Goal: Task Accomplishment & Management: Complete application form

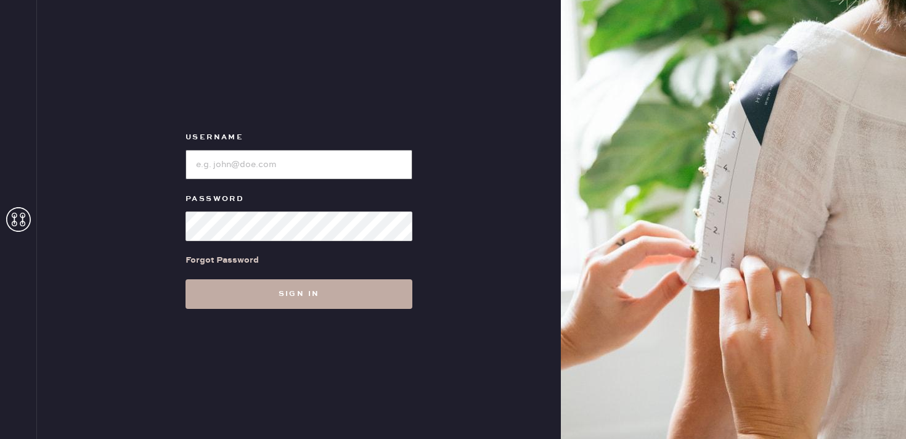
type input "reformationbethesdarow"
click at [330, 290] on button "Sign in" at bounding box center [298, 294] width 227 height 30
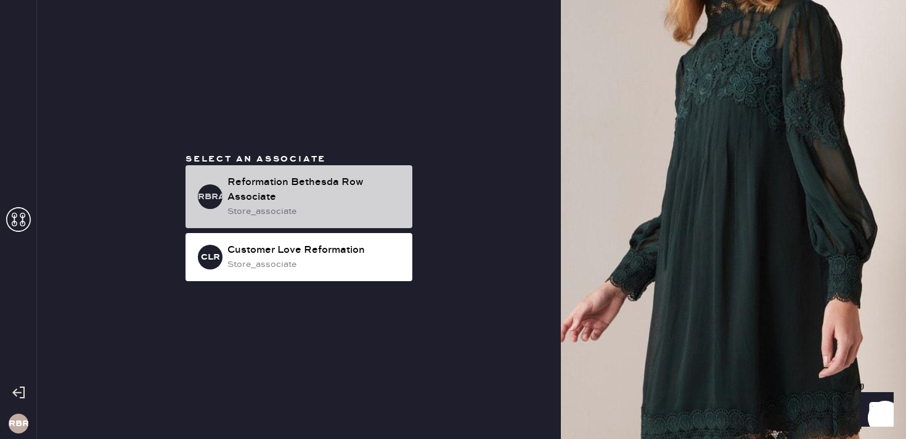
click at [314, 201] on div "Reformation Bethesda Row Associate" at bounding box center [314, 190] width 175 height 30
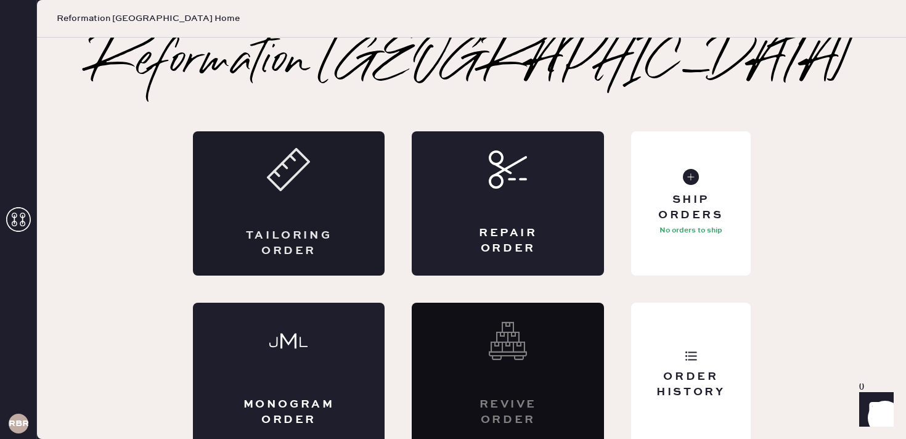
click at [343, 204] on div "Tailoring Order" at bounding box center [289, 203] width 192 height 144
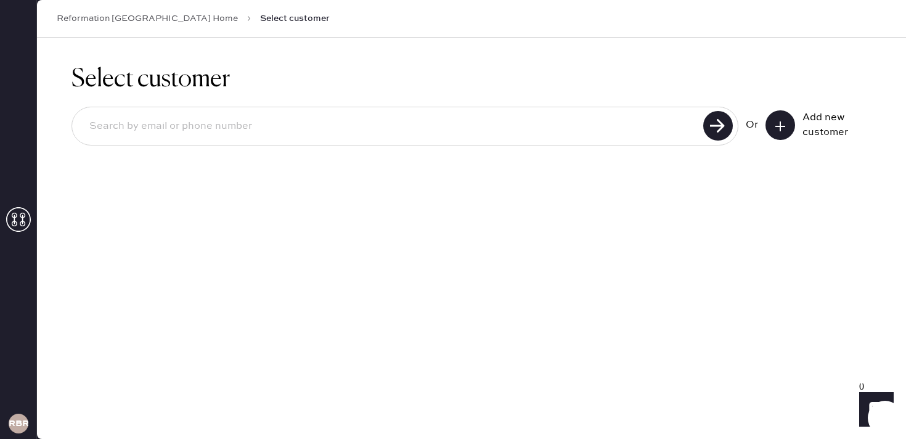
click at [204, 131] on input at bounding box center [389, 126] width 620 height 28
type input "9"
type input "2408559630"
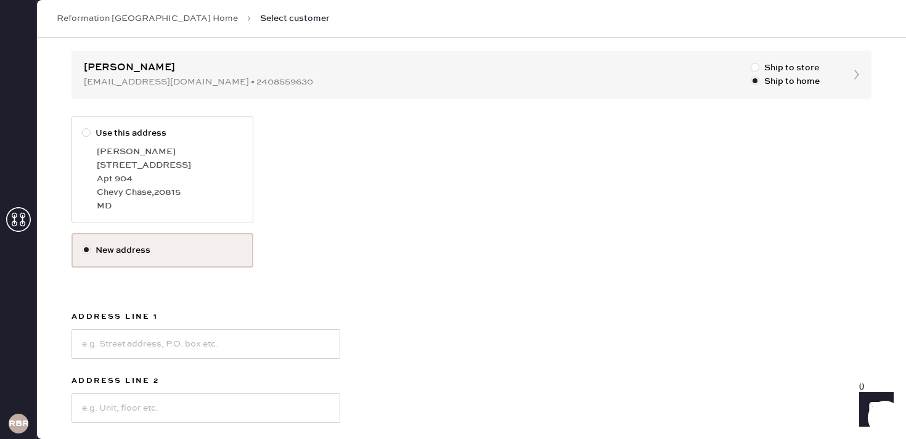
scroll to position [129, 0]
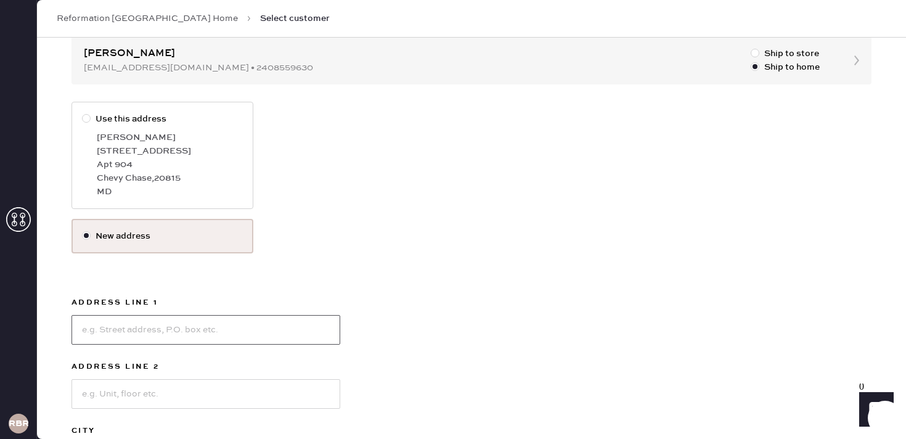
click at [203, 328] on input at bounding box center [205, 330] width 269 height 30
type input "[STREET_ADDRESS][PERSON_NAME]"
click at [110, 389] on input at bounding box center [205, 394] width 269 height 30
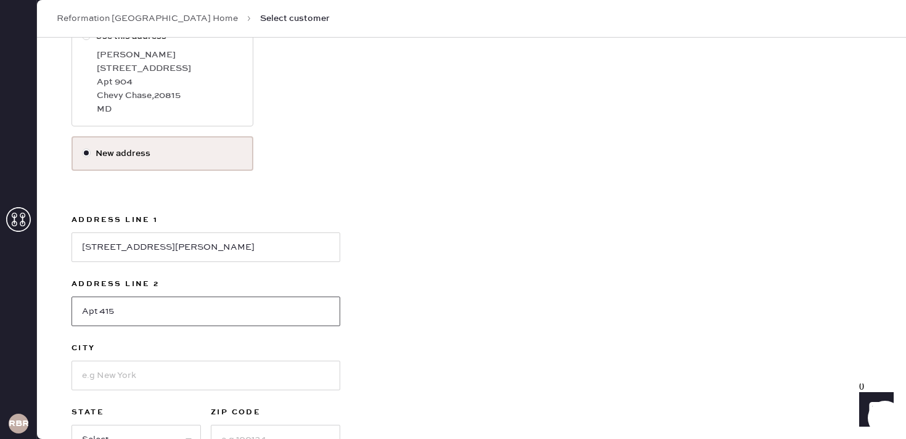
scroll to position [214, 0]
type input "Apt 415"
click at [112, 363] on input at bounding box center [205, 373] width 269 height 30
type input "Chevy Chase"
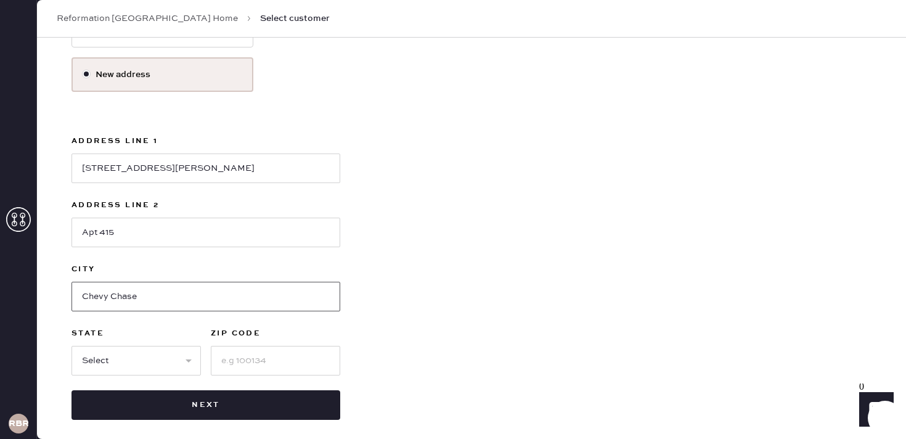
scroll to position [294, 0]
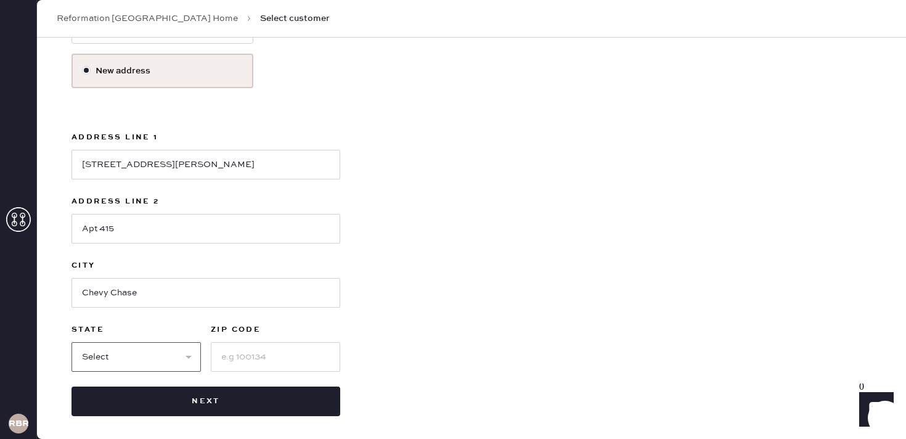
click at [145, 365] on select "Select AK AL AR AZ CA CO CT [GEOGRAPHIC_DATA] DE FL [GEOGRAPHIC_DATA] HI [GEOGR…" at bounding box center [135, 357] width 129 height 30
select select "MD"
click at [252, 348] on input at bounding box center [275, 357] width 129 height 30
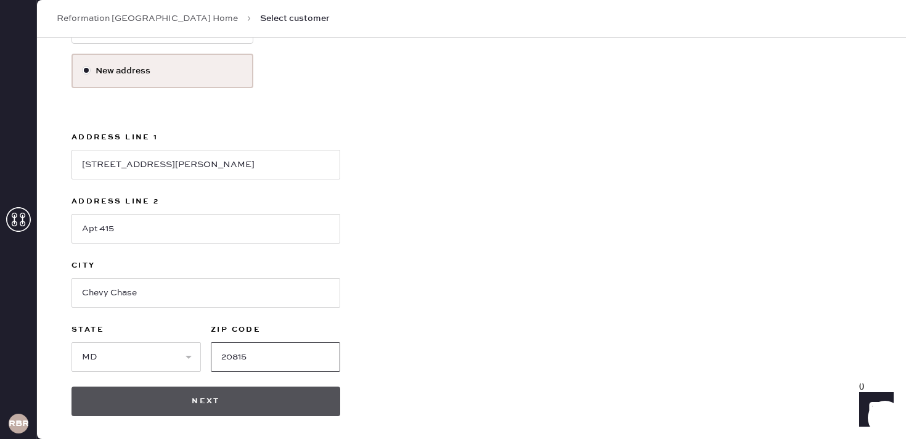
type input "20815"
click at [243, 398] on button "Next" at bounding box center [205, 401] width 269 height 30
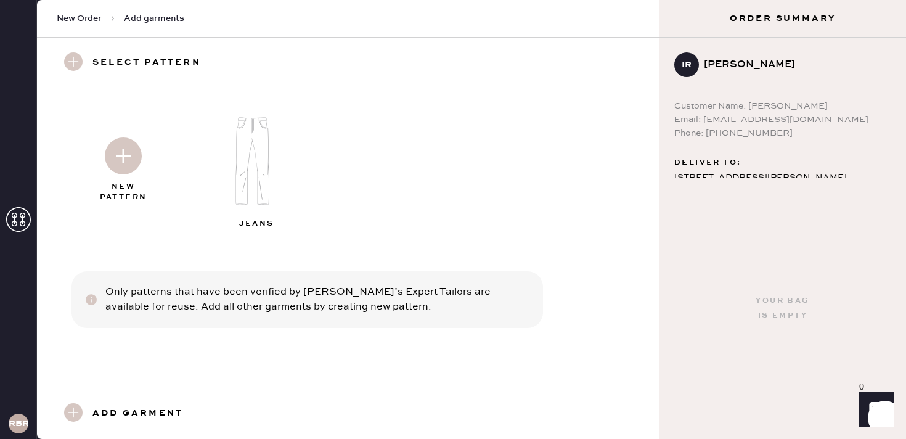
click at [134, 167] on img at bounding box center [123, 155] width 37 height 37
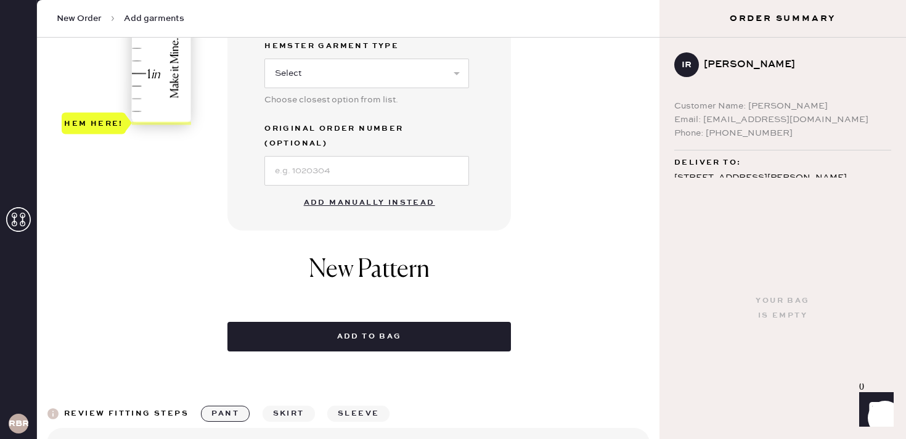
scroll to position [450, 0]
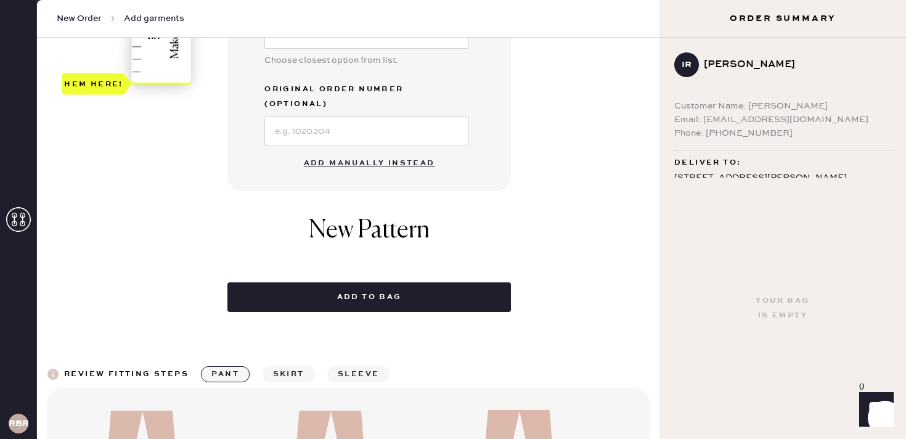
click at [359, 151] on button "Add manually instead" at bounding box center [369, 163] width 146 height 25
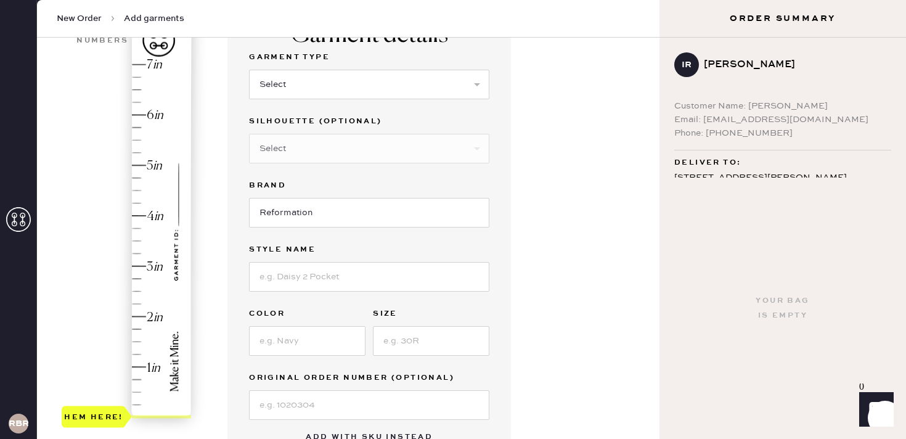
scroll to position [116, 0]
click at [315, 92] on select "Select Basic Skirt Jeans Leggings Pants Shorts Basic Sleeved Dress Basic Sleeve…" at bounding box center [369, 86] width 240 height 30
select select "2"
click at [332, 277] on input at bounding box center [369, 278] width 240 height 30
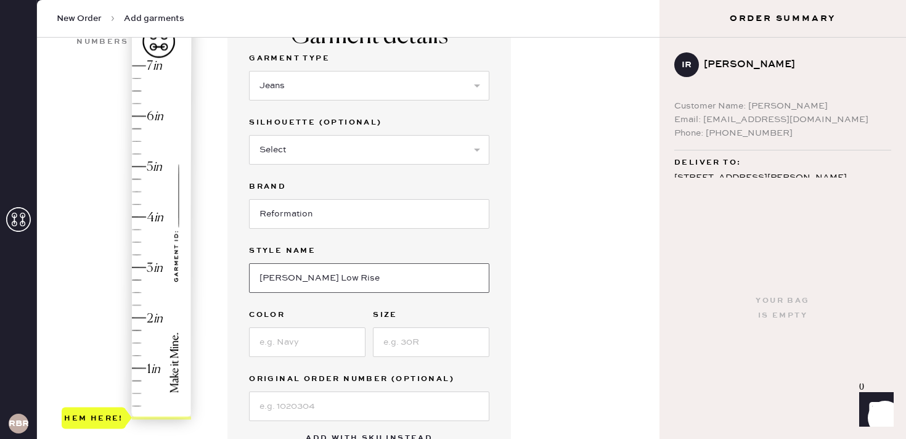
type input "[PERSON_NAME] Low Rise"
click at [298, 340] on input at bounding box center [307, 342] width 116 height 30
type input "Summit"
click at [404, 348] on input at bounding box center [431, 342] width 116 height 30
click at [375, 354] on input "27" at bounding box center [431, 342] width 116 height 30
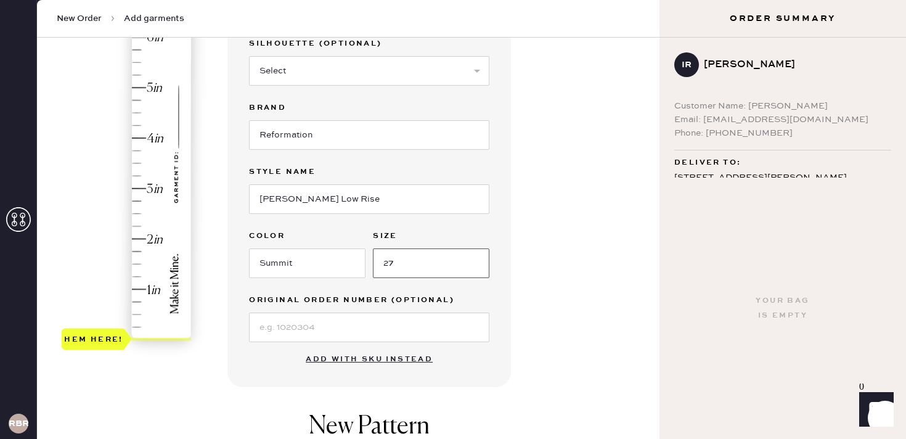
scroll to position [209, 0]
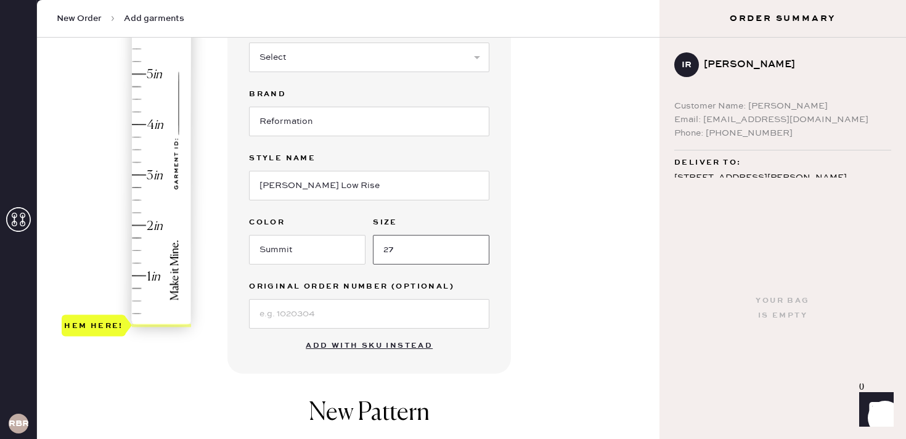
type input "27"
type input "2"
click at [142, 227] on div "Hem here!" at bounding box center [127, 150] width 131 height 364
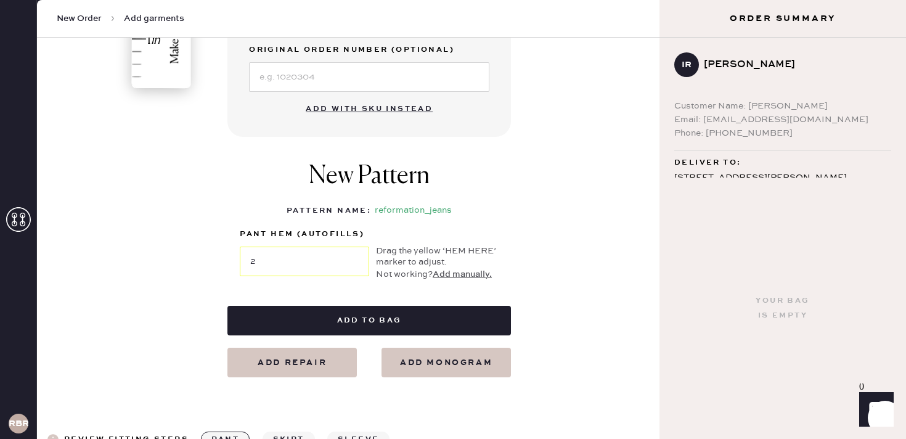
scroll to position [449, 0]
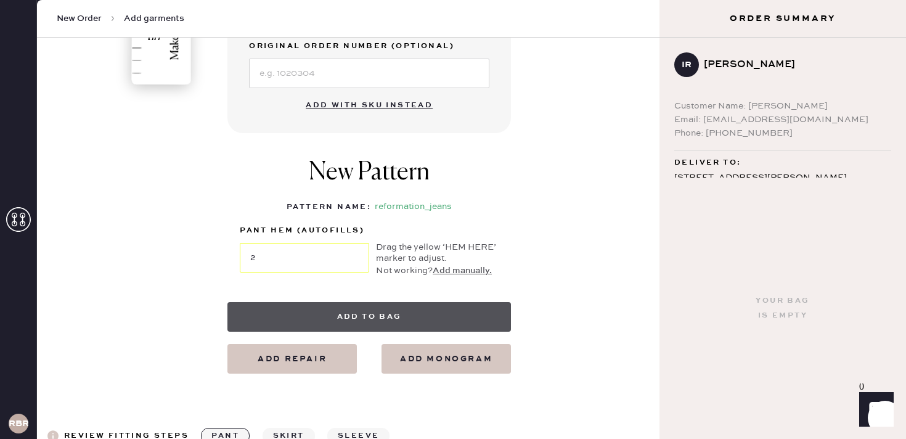
click at [377, 316] on button "Add to bag" at bounding box center [368, 317] width 283 height 30
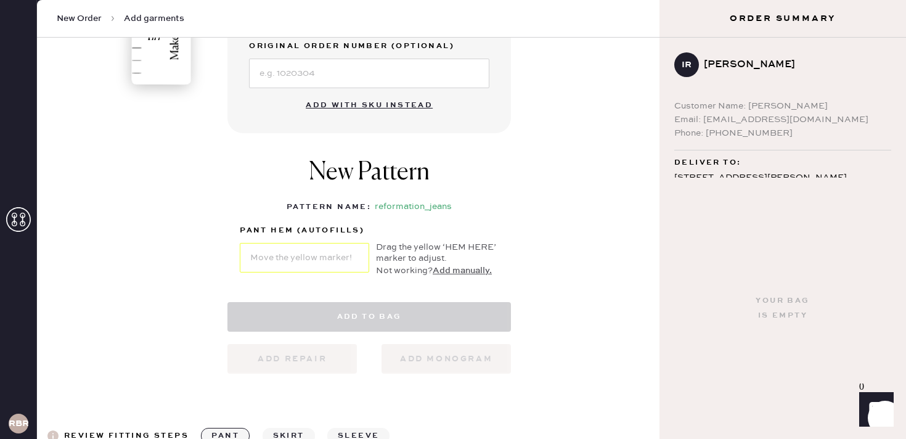
select select "2"
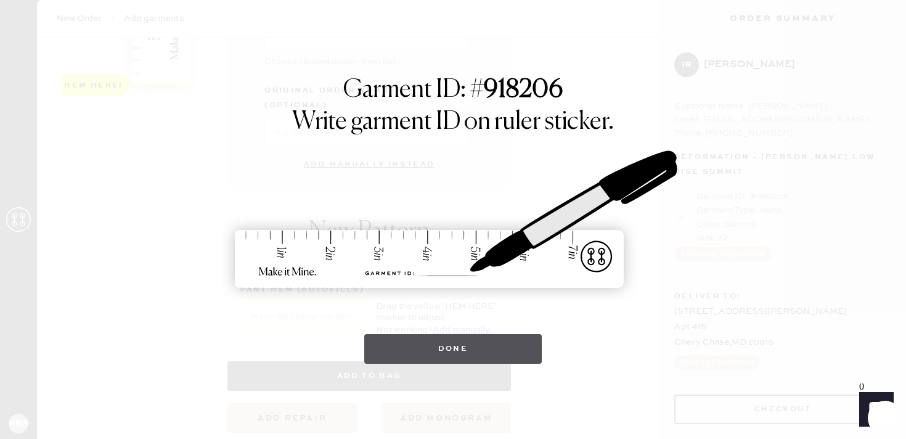
click at [437, 351] on button "Done" at bounding box center [453, 349] width 178 height 30
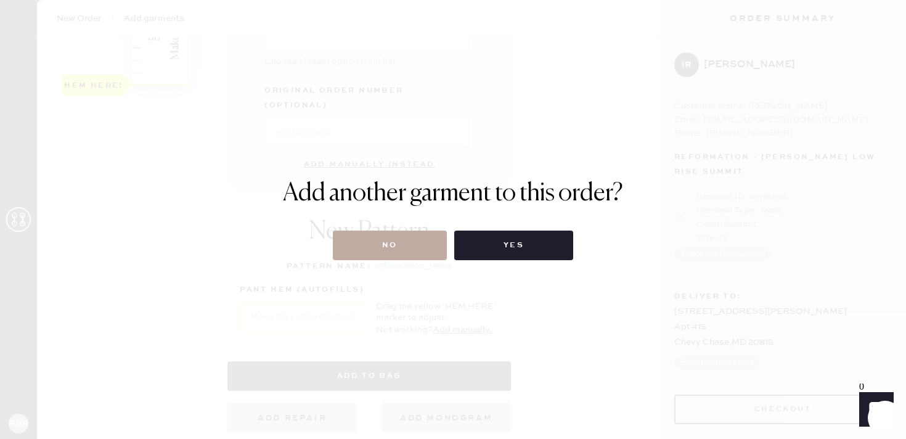
click at [401, 237] on button "No" at bounding box center [390, 245] width 114 height 30
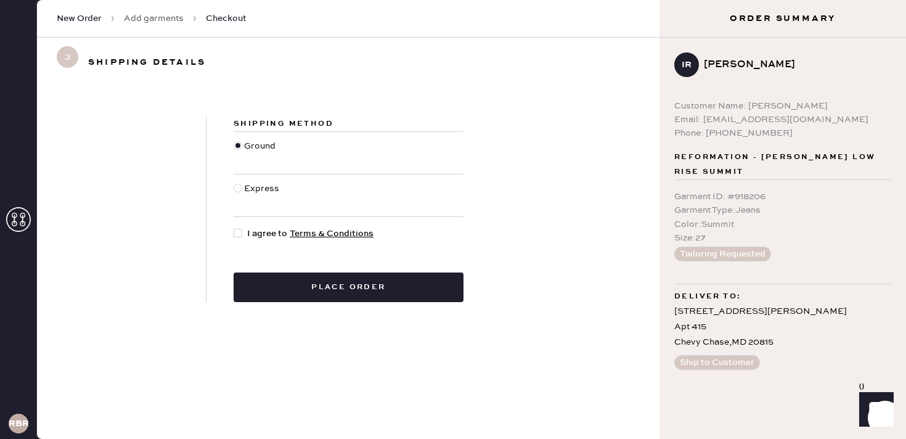
click at [240, 228] on div at bounding box center [241, 234] width 14 height 14
click at [234, 227] on input "I agree to Terms & Conditions" at bounding box center [234, 227] width 1 height 1
checkbox input "true"
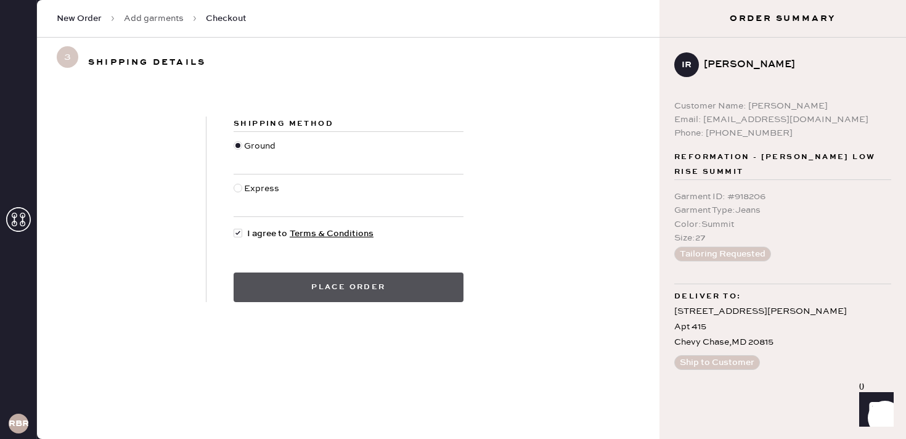
click at [340, 301] on button "Place order" at bounding box center [349, 287] width 230 height 30
